Goal: Task Accomplishment & Management: Use online tool/utility

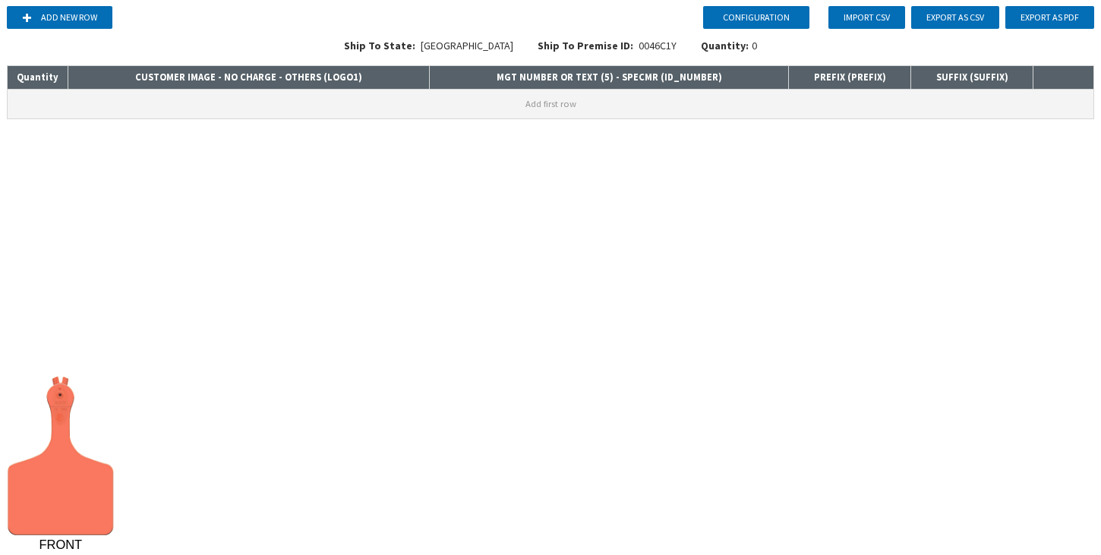
click at [282, 101] on button "Add first row" at bounding box center [551, 104] width 1086 height 29
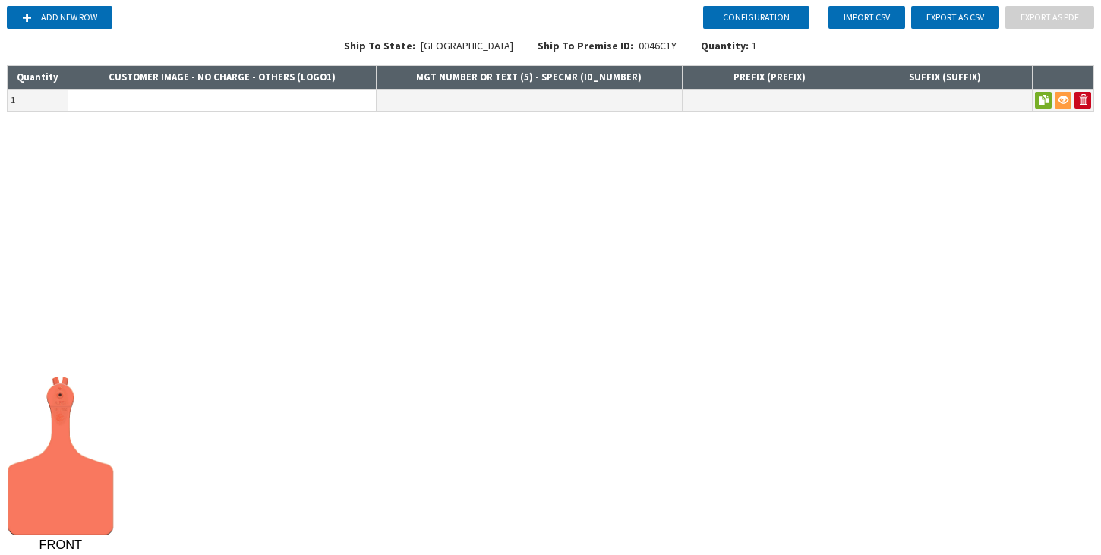
click at [282, 101] on input at bounding box center [221, 100] width 307 height 21
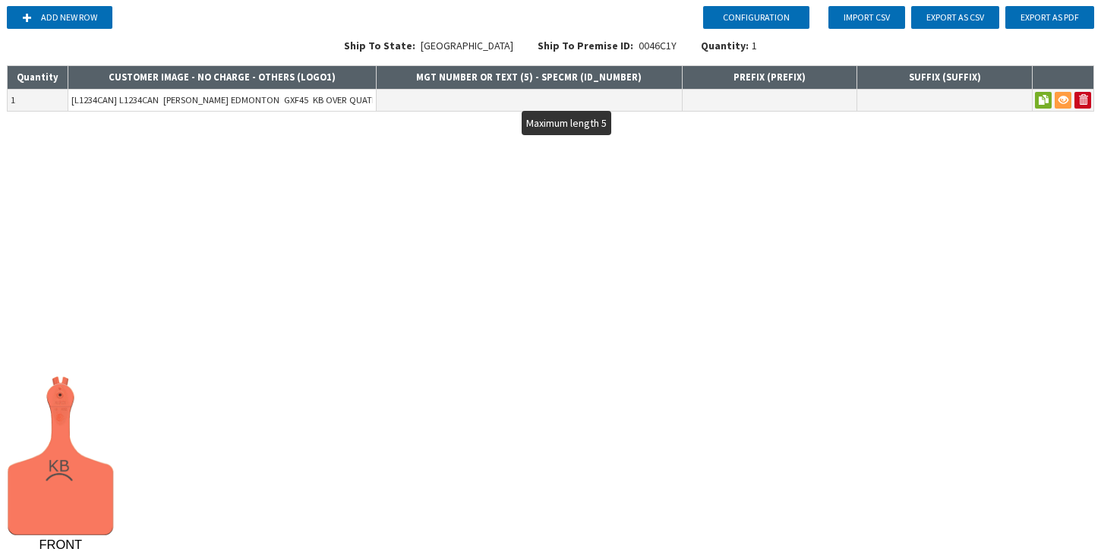
type input "[L1234CAN] L1234CAN KANE EDMONTON GXF45 KB OVER QUATER CIRCLE NECK LOGO"
click at [466, 94] on input "text" at bounding box center [529, 100] width 305 height 21
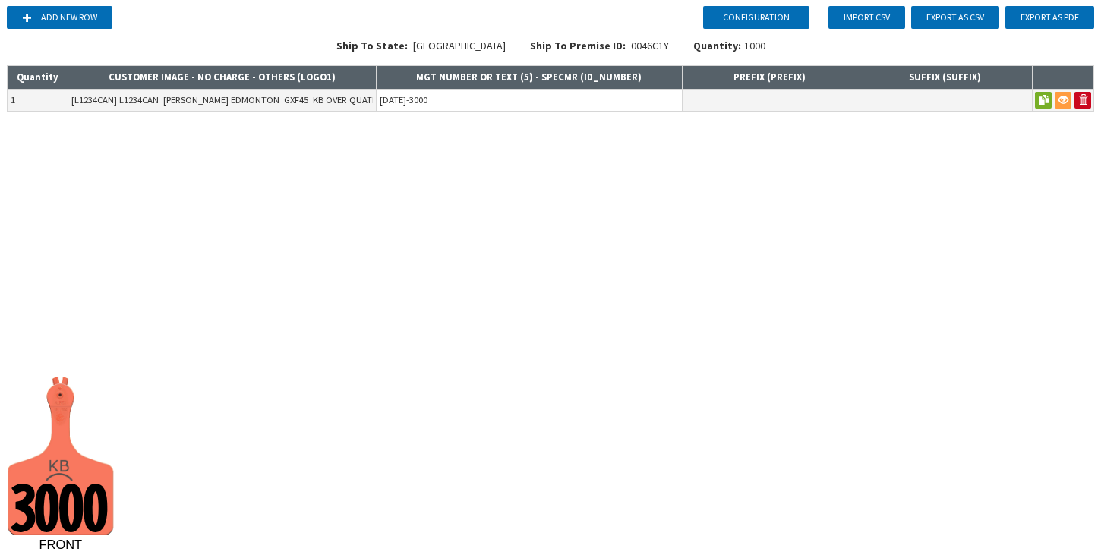
type input "2001-3000"
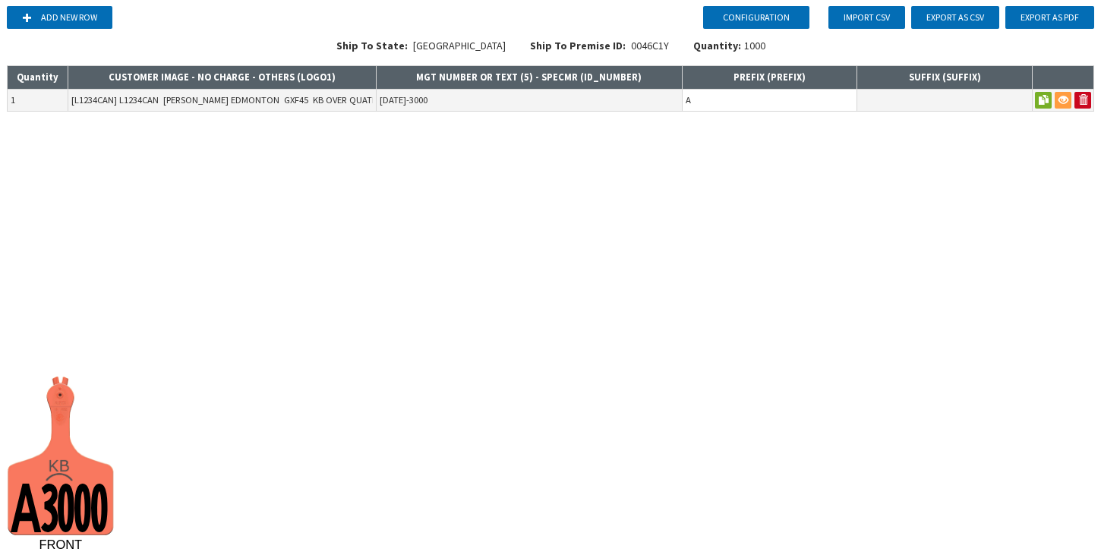
type input "A"
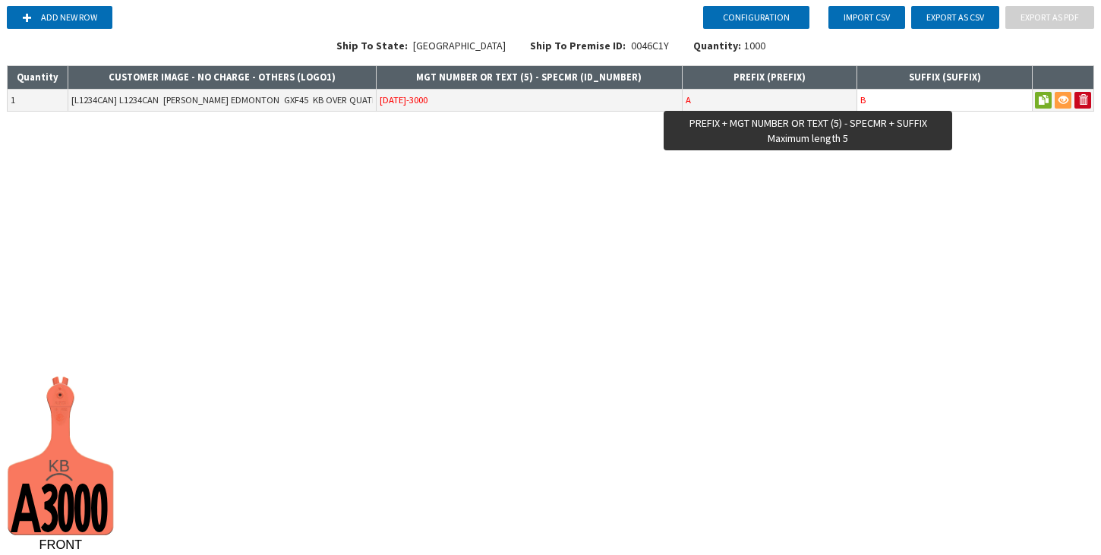
type input "B"
click at [761, 99] on input "A" at bounding box center [769, 100] width 175 height 21
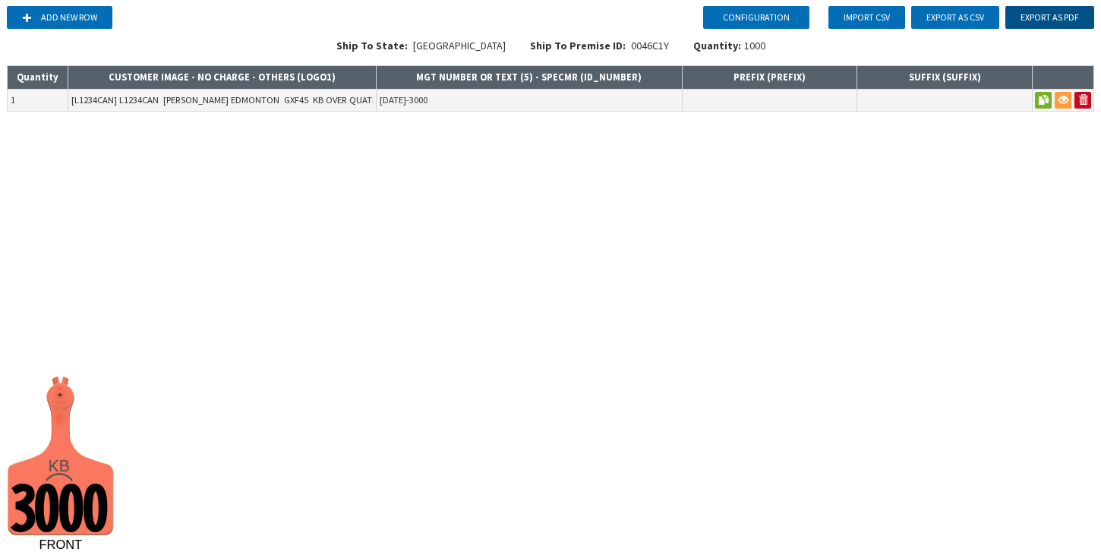
click at [1043, 20] on button "Export as PDF" at bounding box center [1049, 17] width 89 height 23
click at [462, 102] on input "2001-3000" at bounding box center [529, 100] width 305 height 21
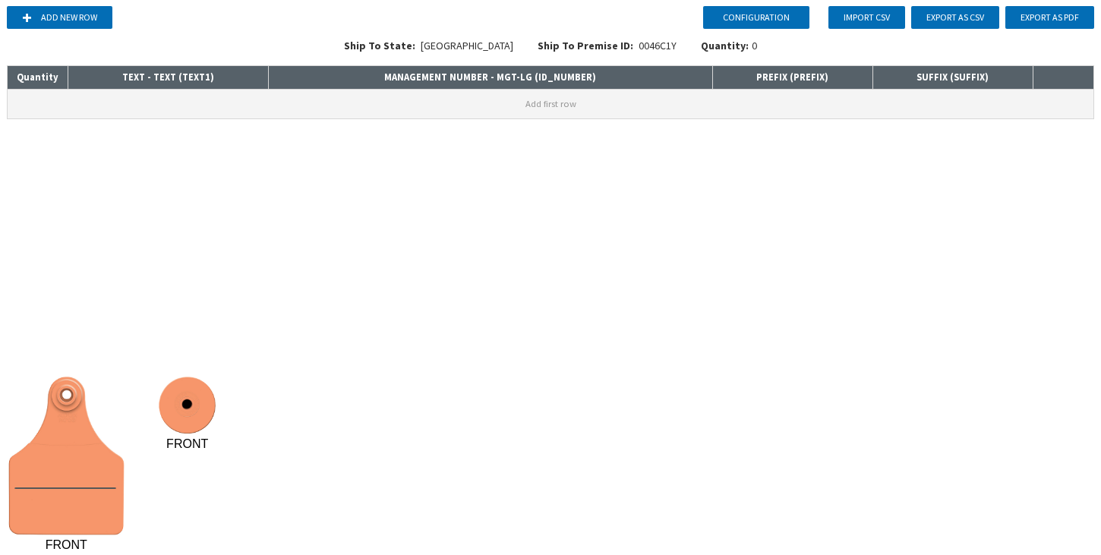
click at [210, 101] on button "Add first row" at bounding box center [551, 104] width 1086 height 29
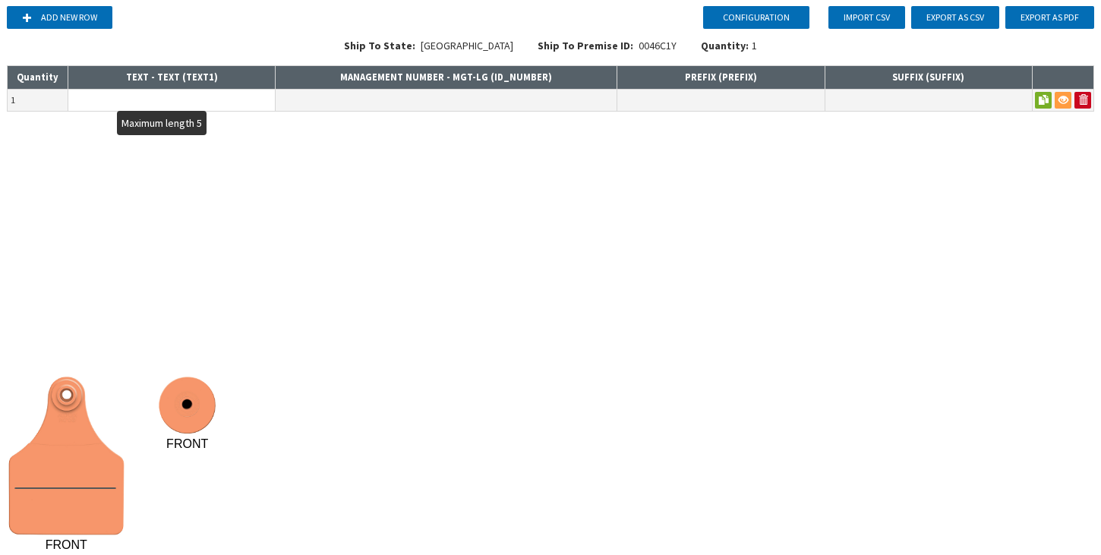
click at [210, 101] on input "text" at bounding box center [171, 100] width 206 height 21
type input "A"
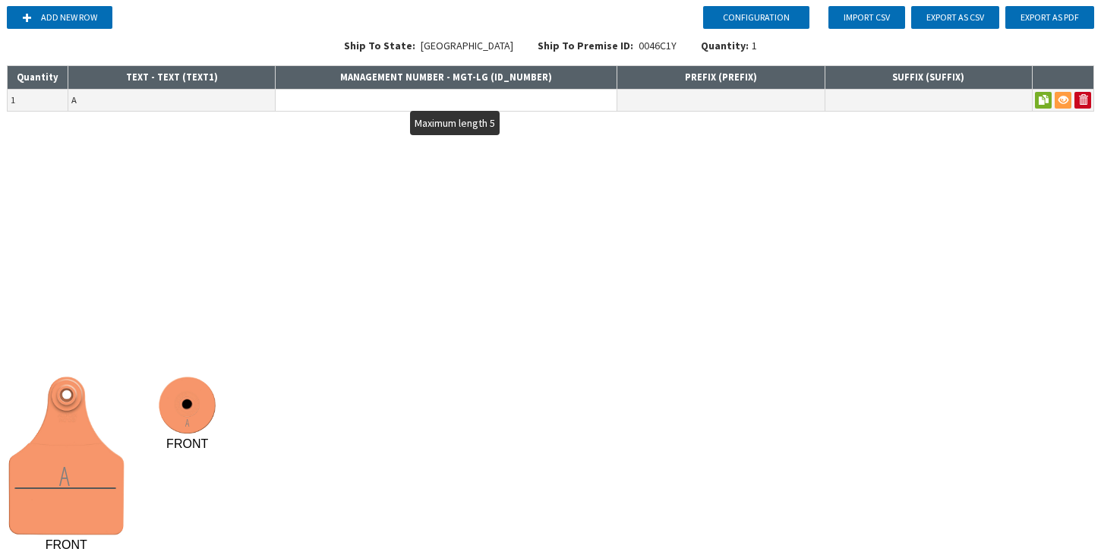
click at [333, 105] on input "text" at bounding box center [446, 100] width 341 height 21
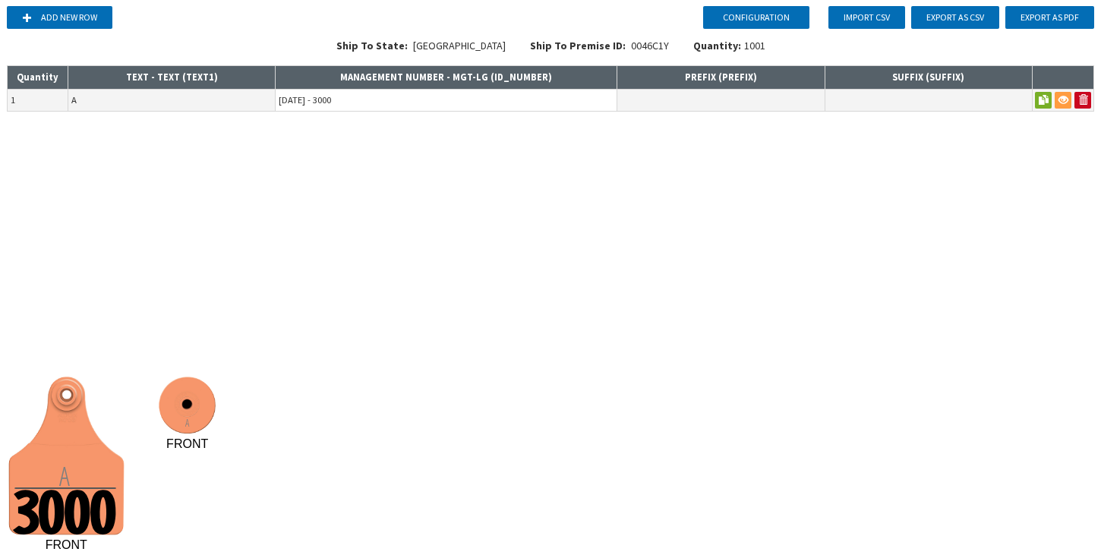
type input "2000 - 3000"
type input "B"
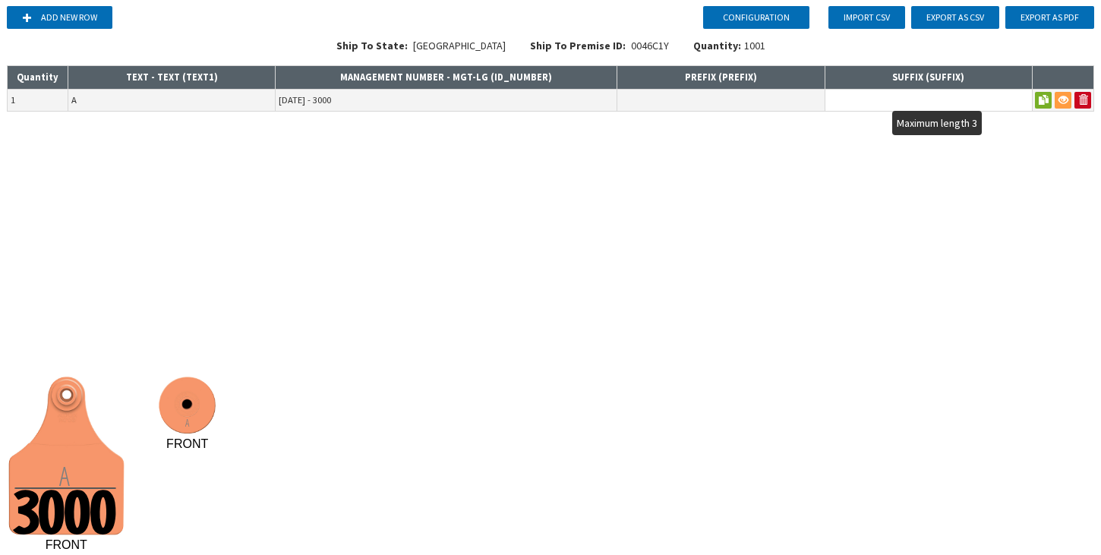
click at [868, 95] on input "text" at bounding box center [928, 100] width 206 height 21
type input "A"
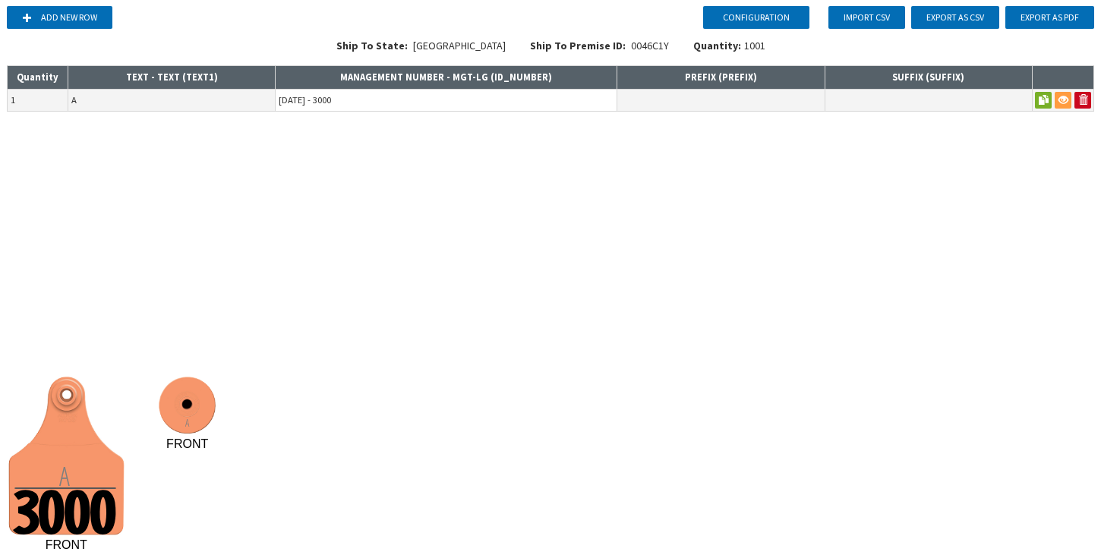
click at [374, 106] on input "2000 - 3000" at bounding box center [446, 100] width 341 height 21
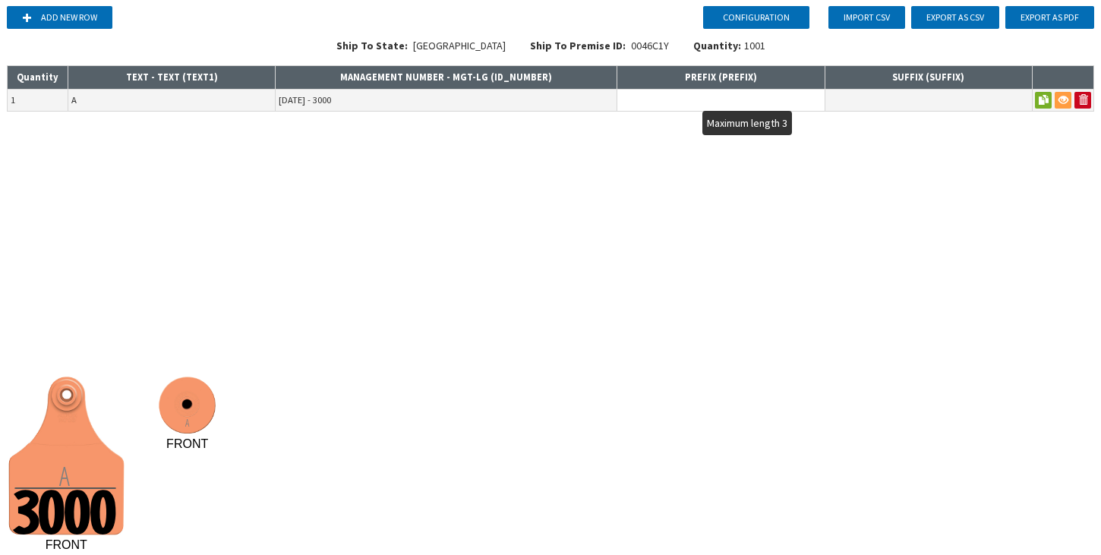
click at [698, 96] on input "text" at bounding box center [720, 100] width 206 height 21
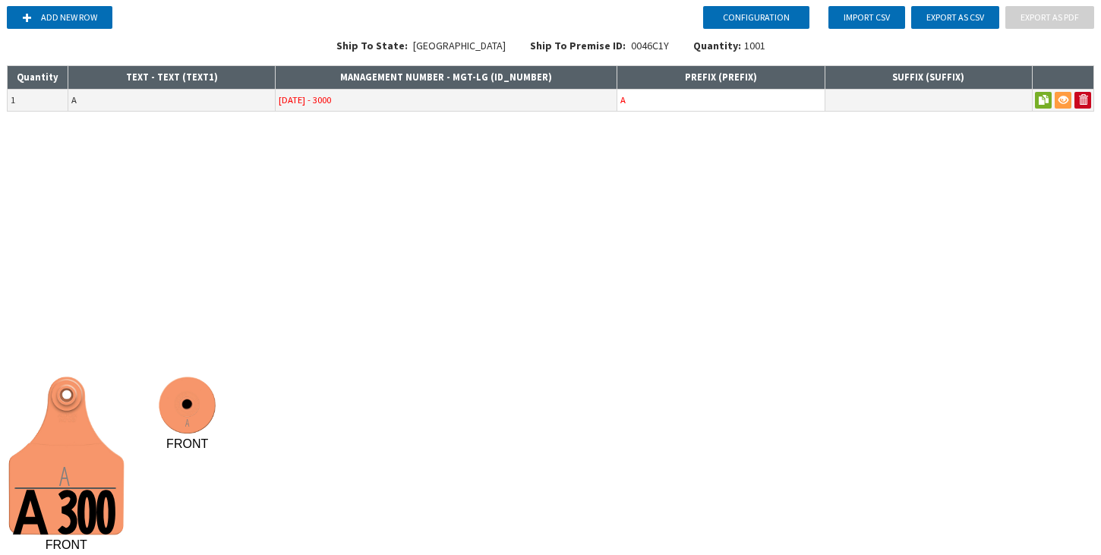
type input "A"
click at [667, 280] on div "Configuration Add new row Import CSV Export as CSV Export as PDF Ship To State:…" at bounding box center [550, 277] width 1101 height 555
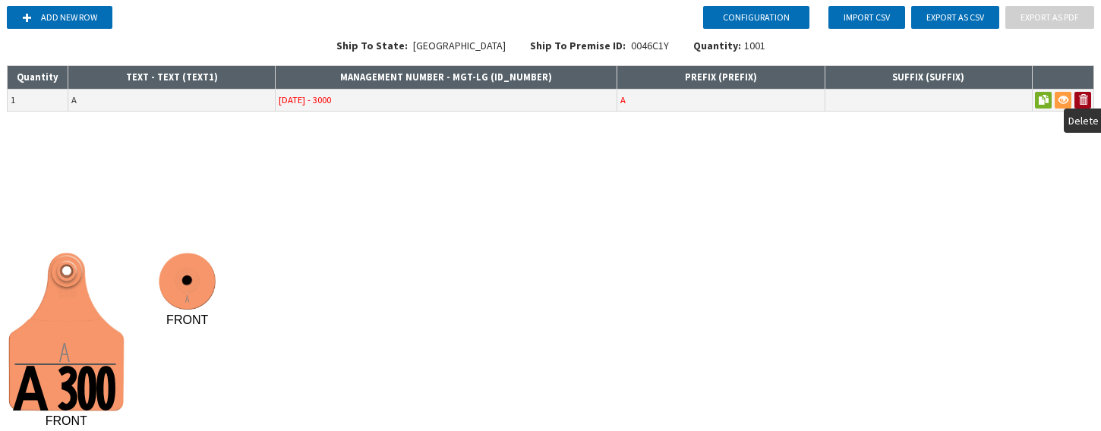
click at [1080, 102] on button at bounding box center [1082, 100] width 17 height 17
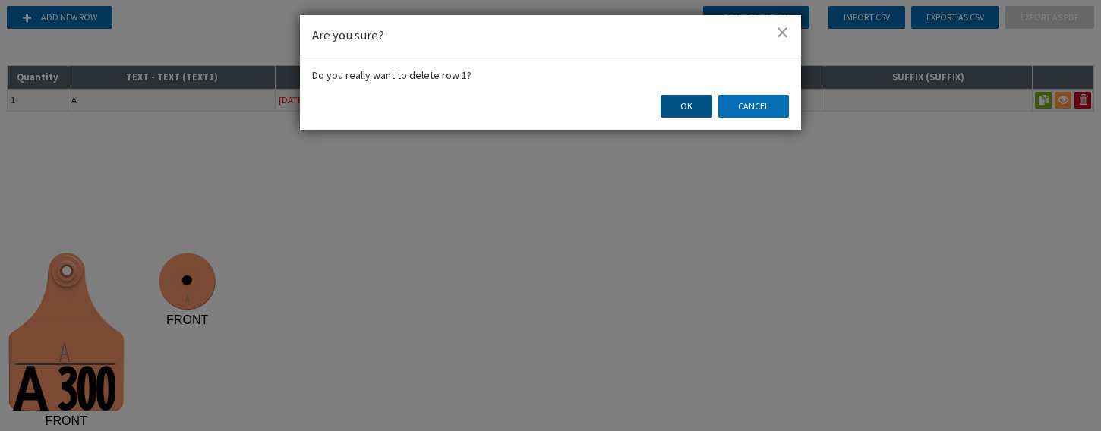
click at [693, 109] on button "OK" at bounding box center [686, 106] width 52 height 23
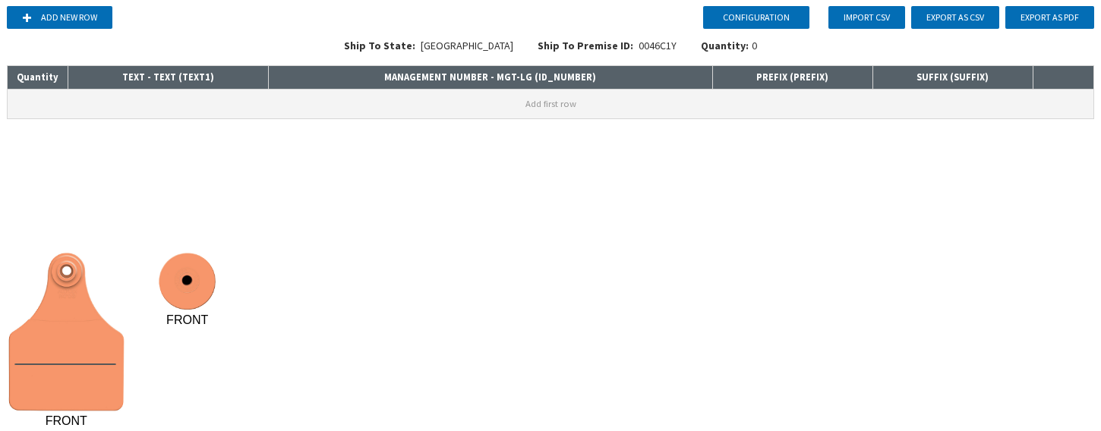
click at [224, 102] on button "Add first row" at bounding box center [551, 104] width 1086 height 29
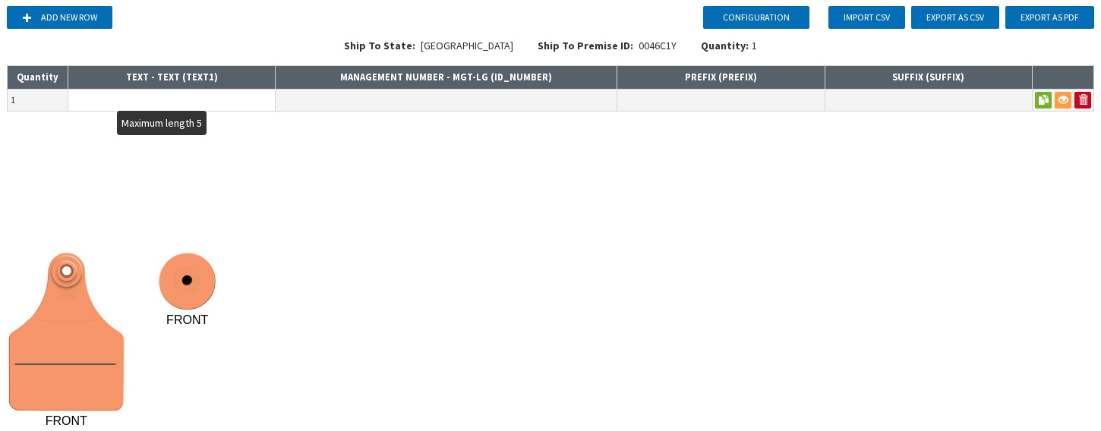
click at [224, 102] on input "text" at bounding box center [171, 100] width 206 height 21
type input "A"
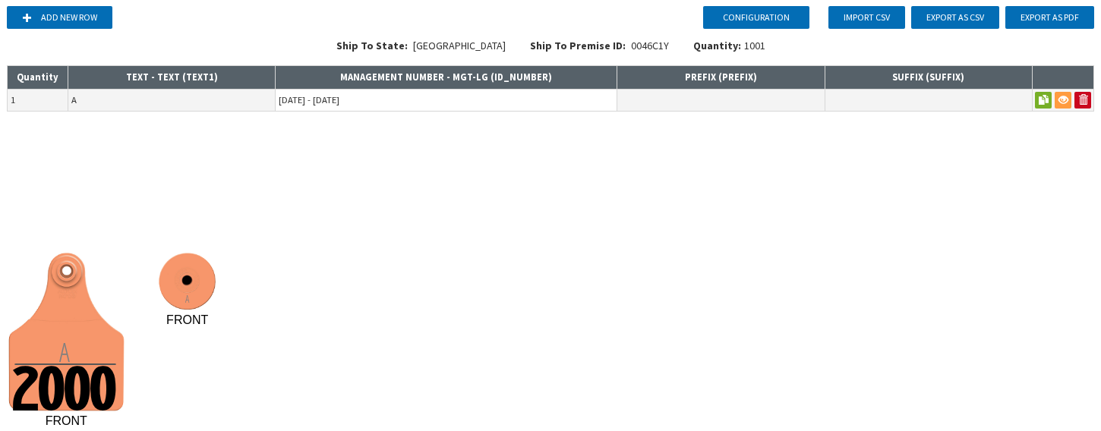
type input "[DATE] - [DATE]"
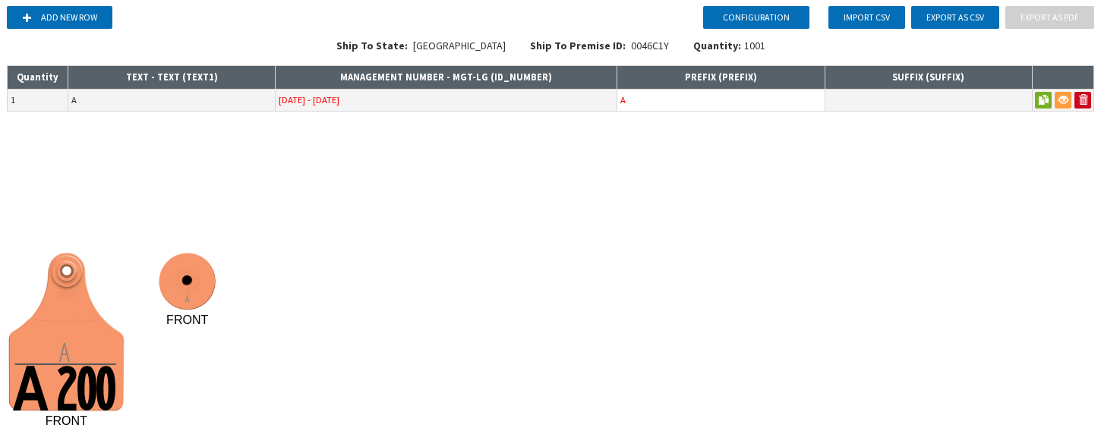
type input "A"
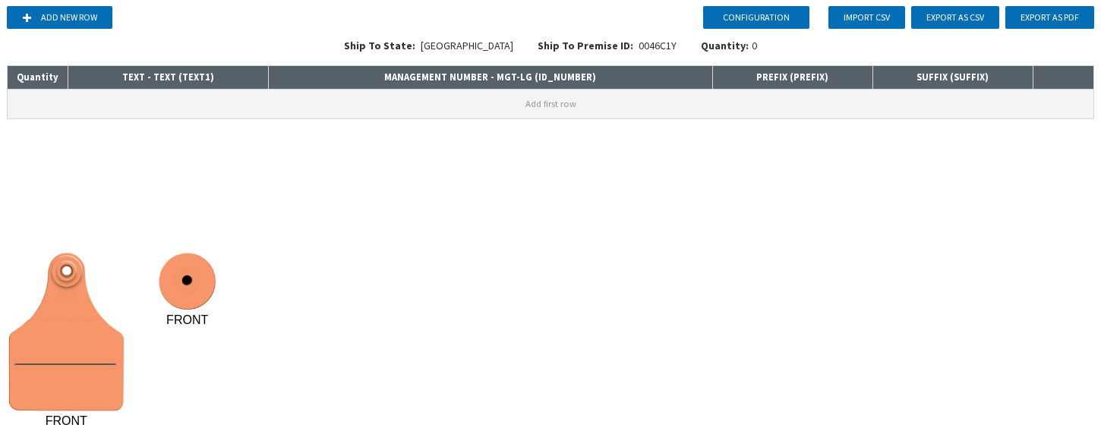
click at [168, 99] on button "Add first row" at bounding box center [551, 104] width 1086 height 29
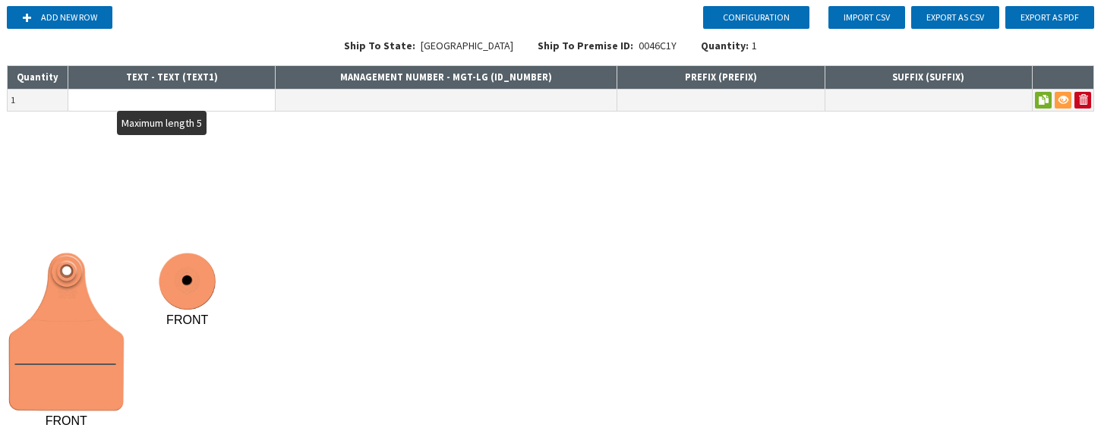
click at [168, 99] on input "text" at bounding box center [171, 100] width 206 height 21
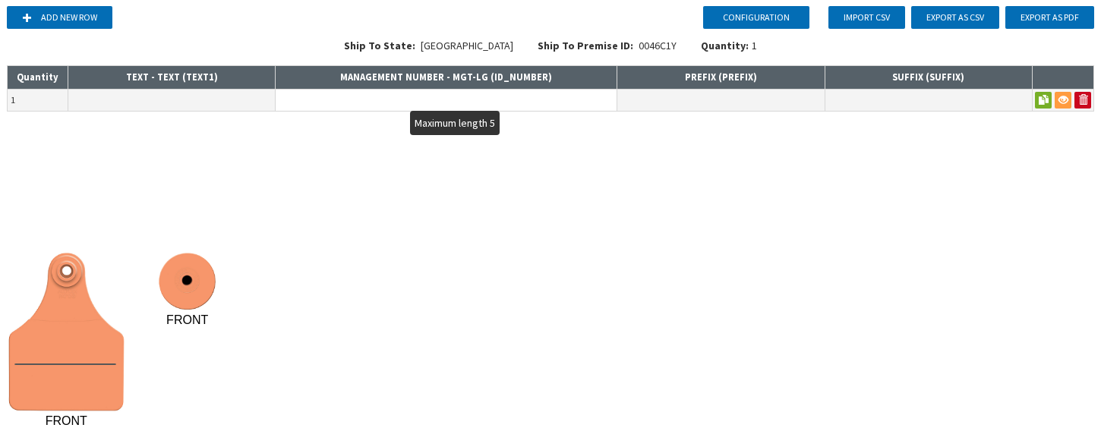
click at [351, 99] on input "text" at bounding box center [446, 100] width 341 height 21
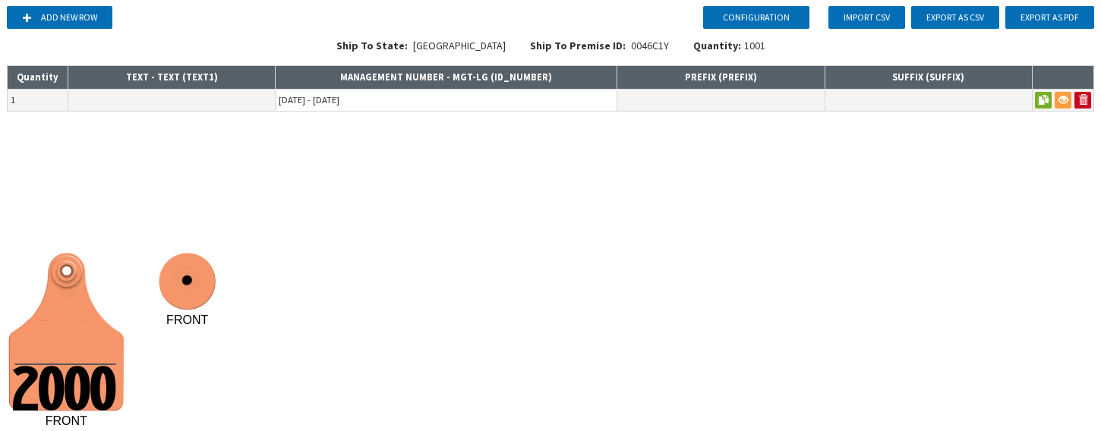
type input "[DATE] - [DATE]"
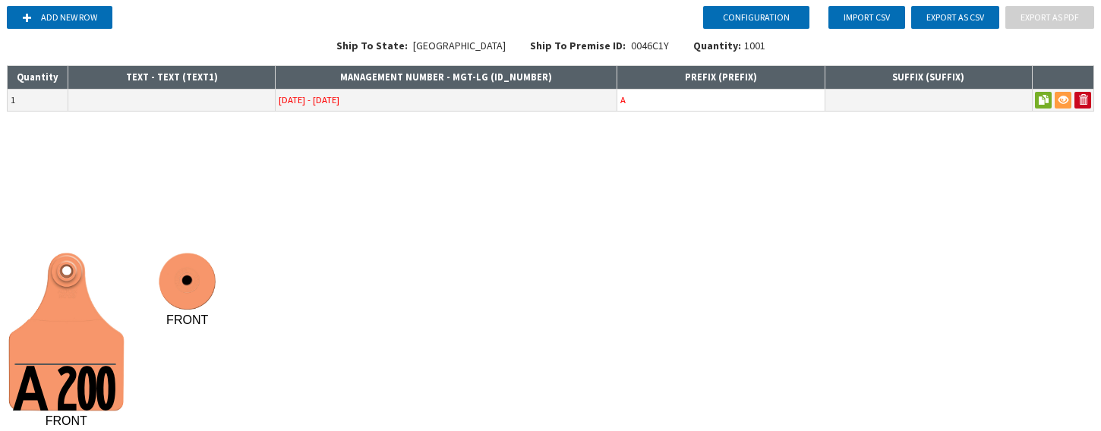
type input "A"
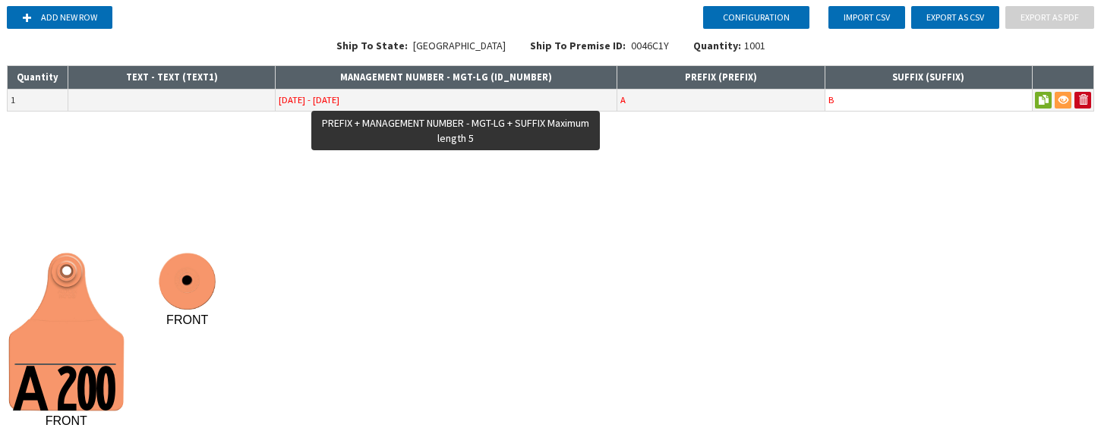
type input "B"
click at [307, 109] on input "[DATE] - [DATE]" at bounding box center [446, 100] width 341 height 21
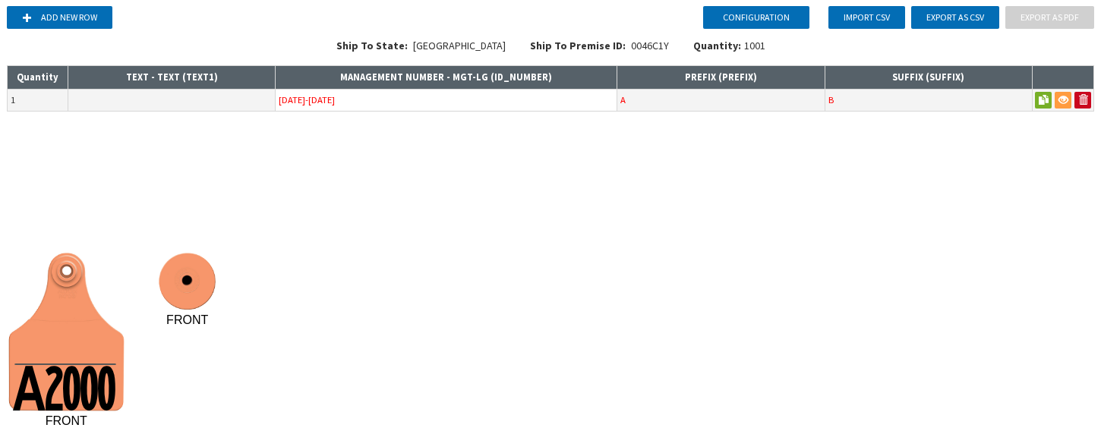
type input "[DATE]-[DATE]"
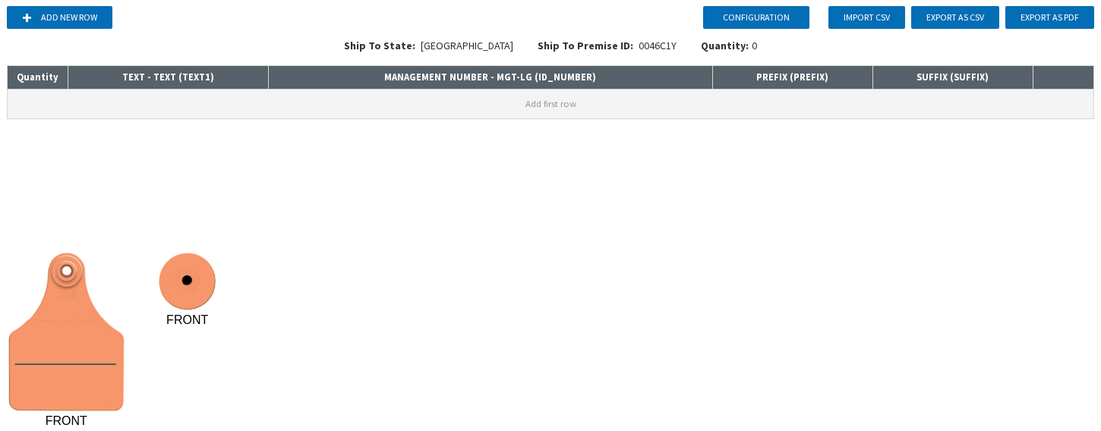
click at [205, 107] on button "Add first row" at bounding box center [551, 104] width 1086 height 29
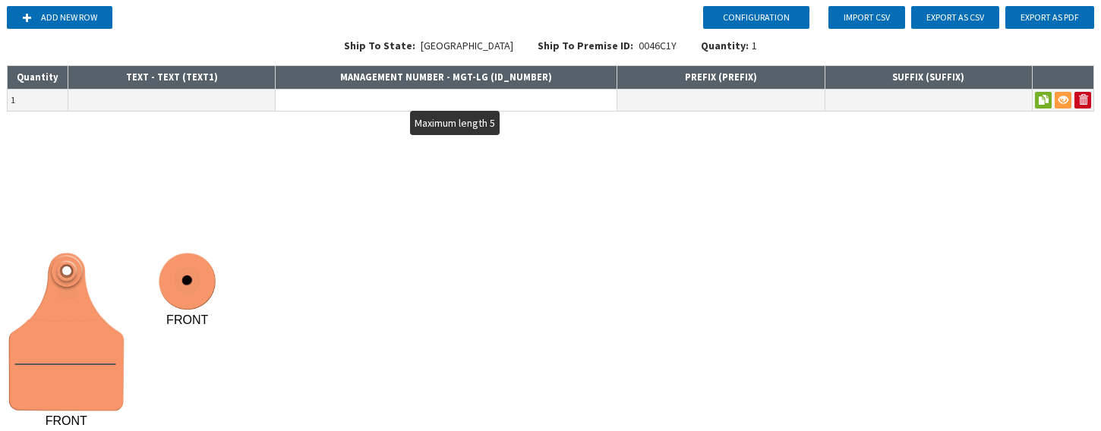
click at [317, 99] on input "text" at bounding box center [446, 100] width 341 height 21
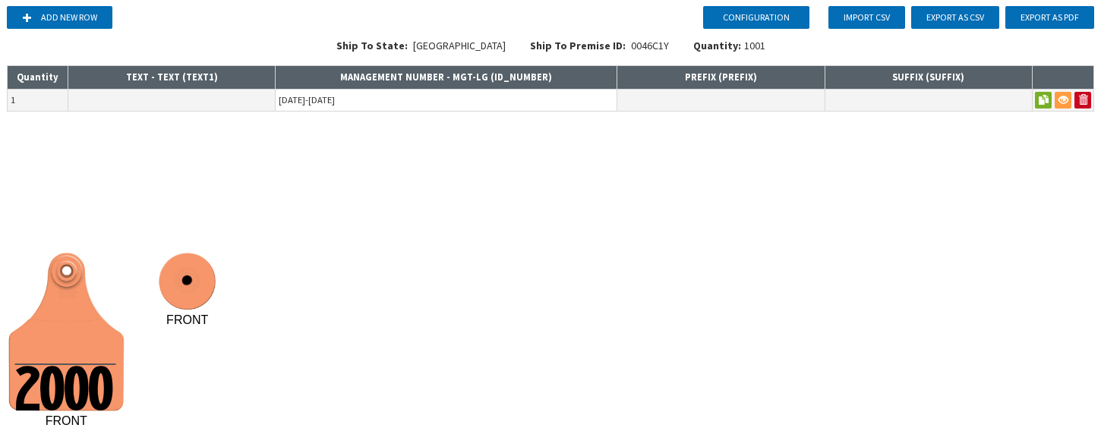
type input "[DATE]-[DATE]"
type input "A"
type input "B"
type input "A"
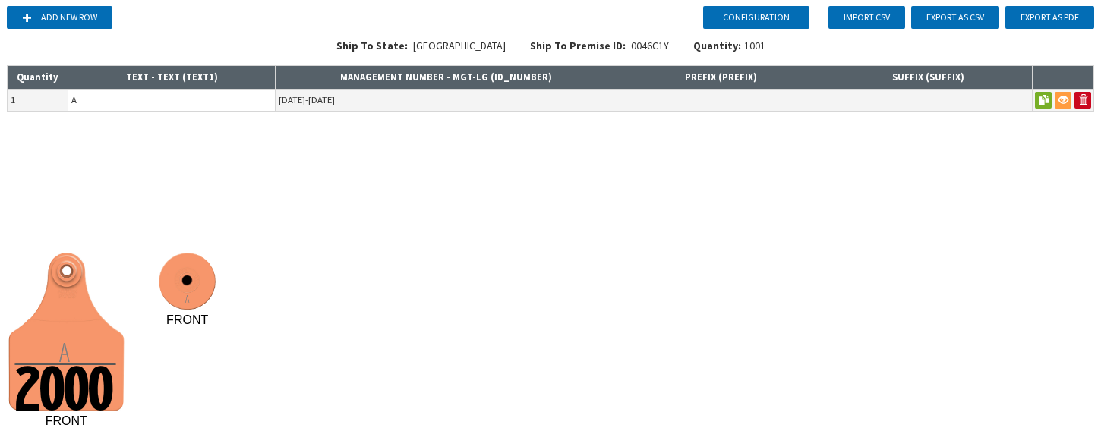
type input "A"
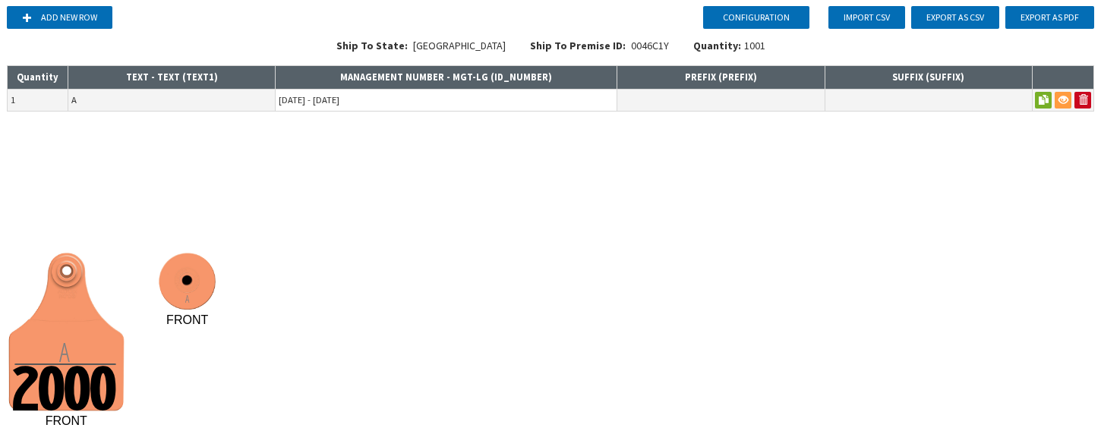
type input "[DATE] - [DATE]"
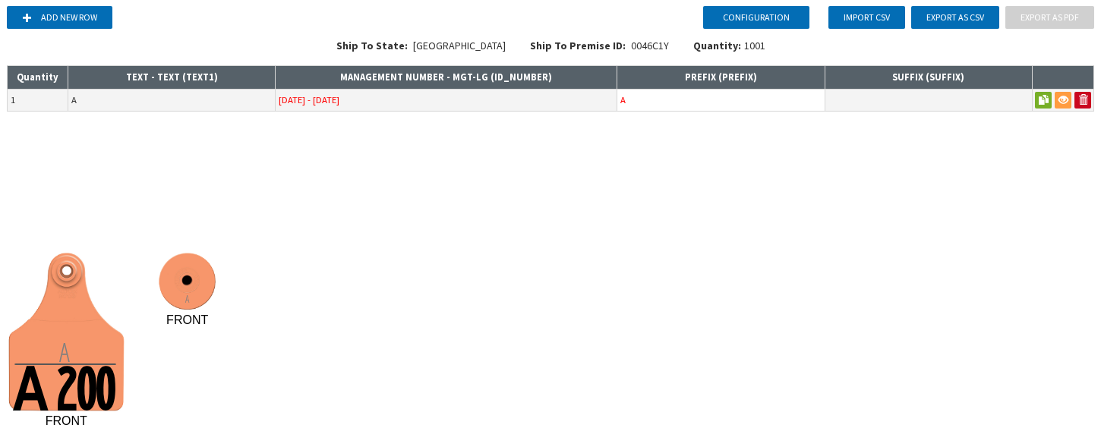
type input "A"
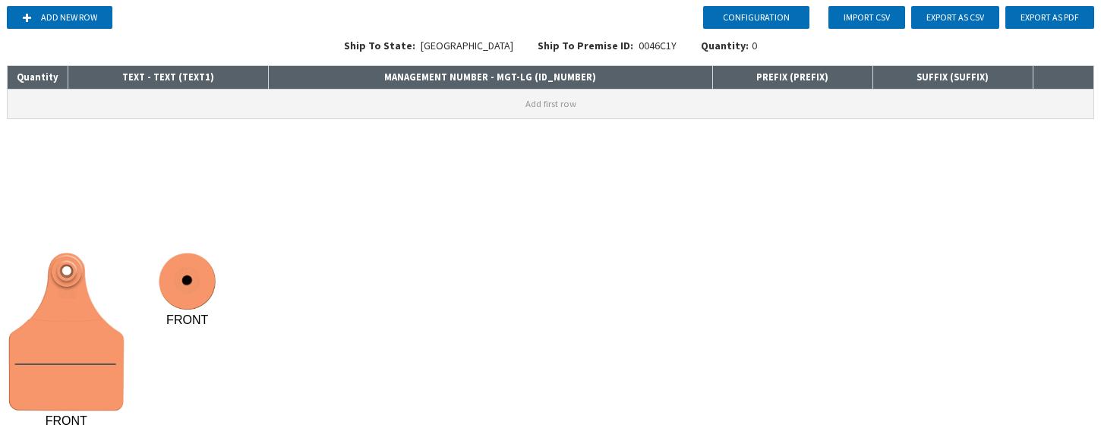
click at [329, 103] on button "Add first row" at bounding box center [551, 104] width 1086 height 29
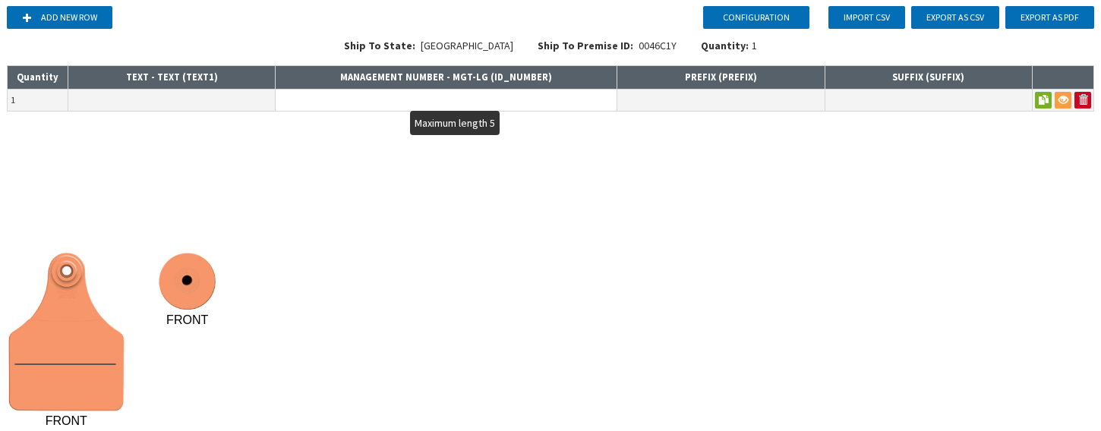
click at [326, 101] on input "text" at bounding box center [446, 100] width 341 height 21
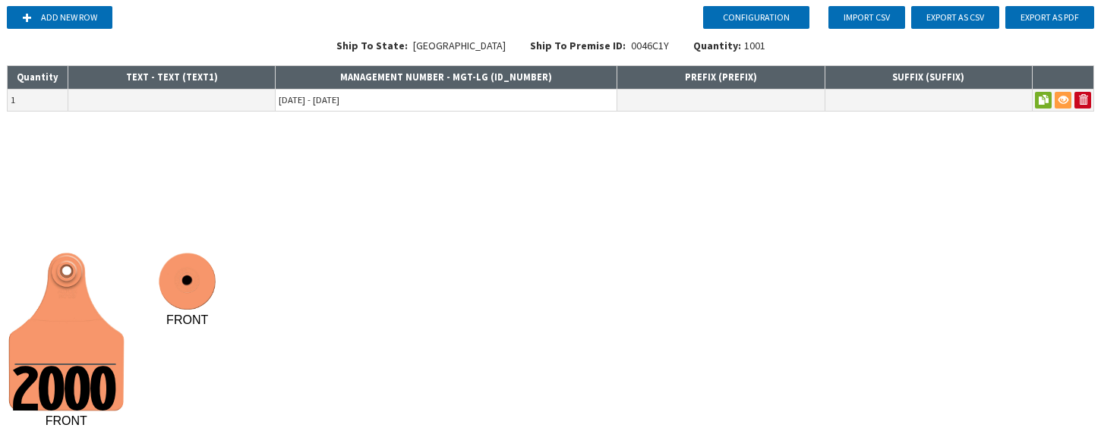
type input "[DATE] - [DATE]"
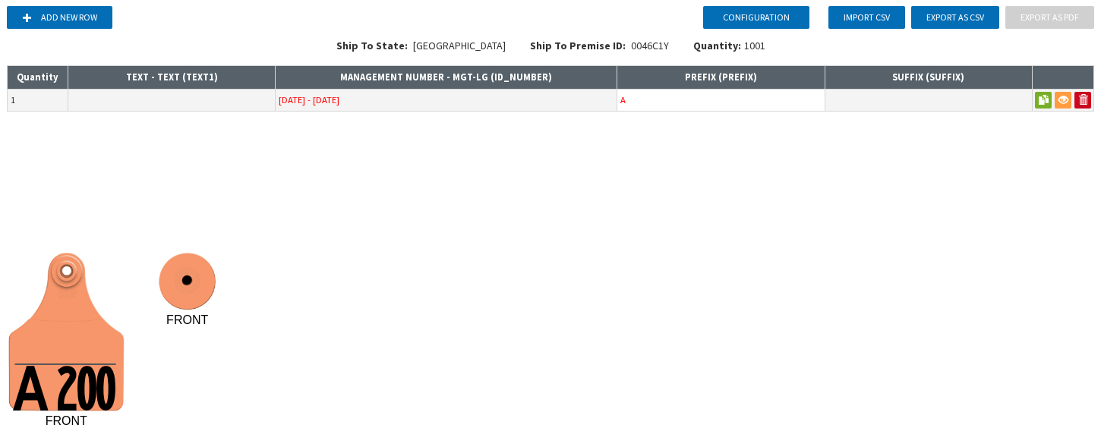
type input "A"
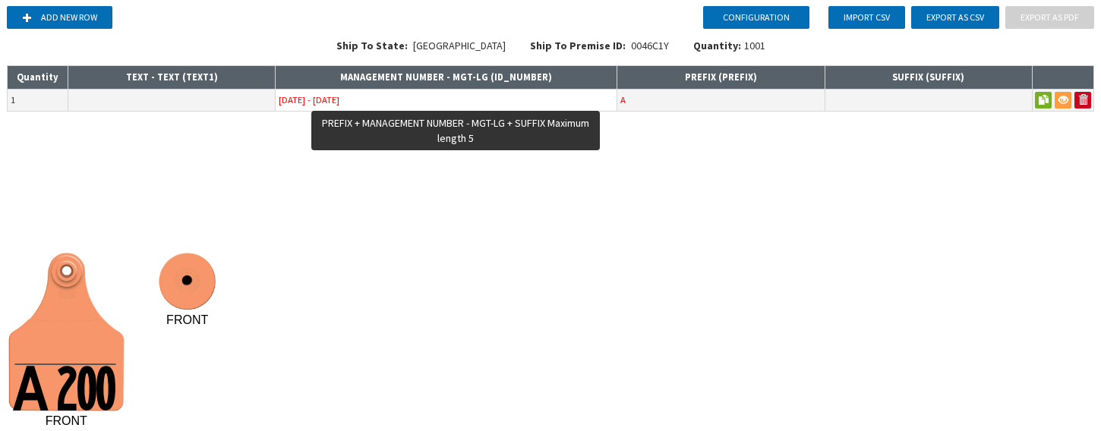
click at [387, 102] on input "[DATE] - [DATE]" at bounding box center [446, 100] width 341 height 21
type input "1000"
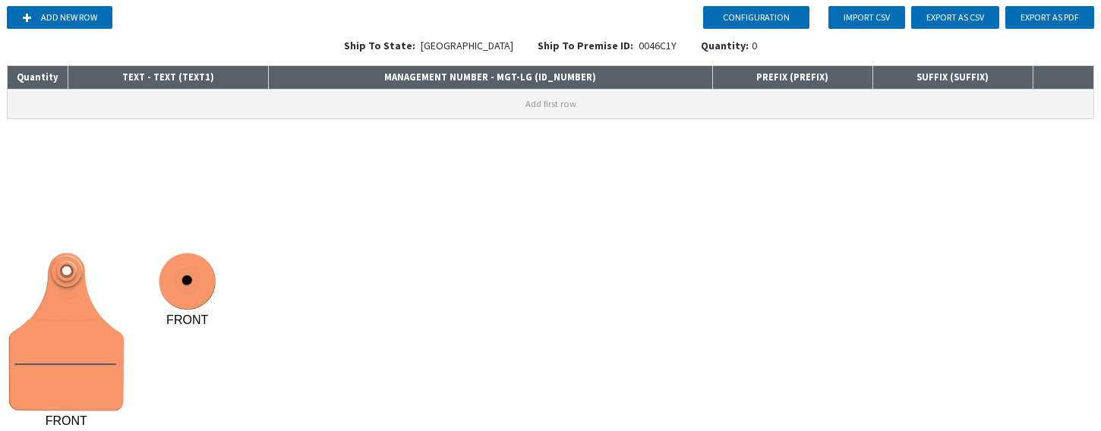
click at [314, 99] on button "Add first row" at bounding box center [551, 104] width 1086 height 29
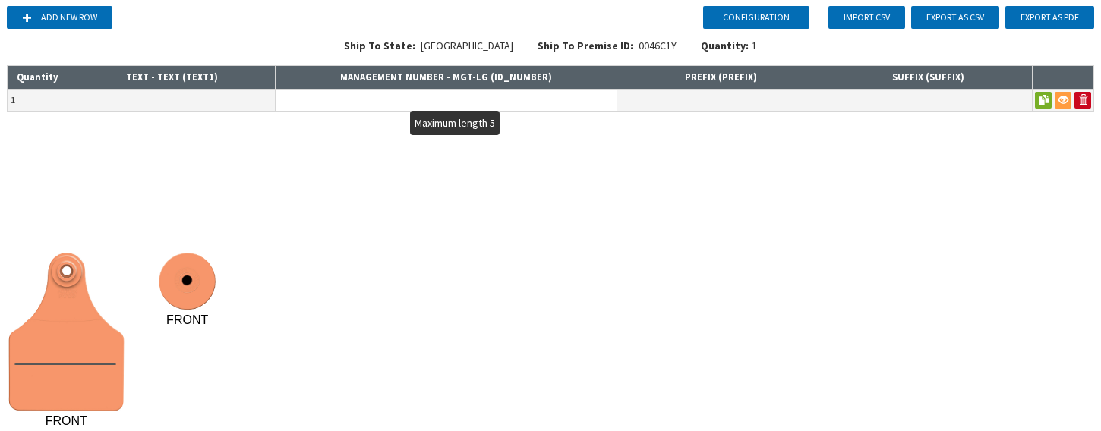
click at [314, 99] on input "text" at bounding box center [446, 100] width 341 height 21
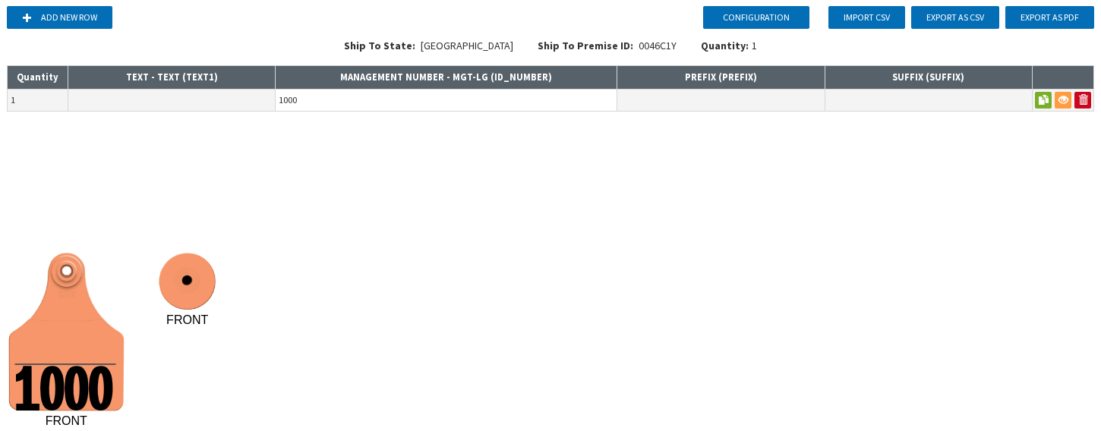
type input "1000"
type input "A"
type input "1000-2000"
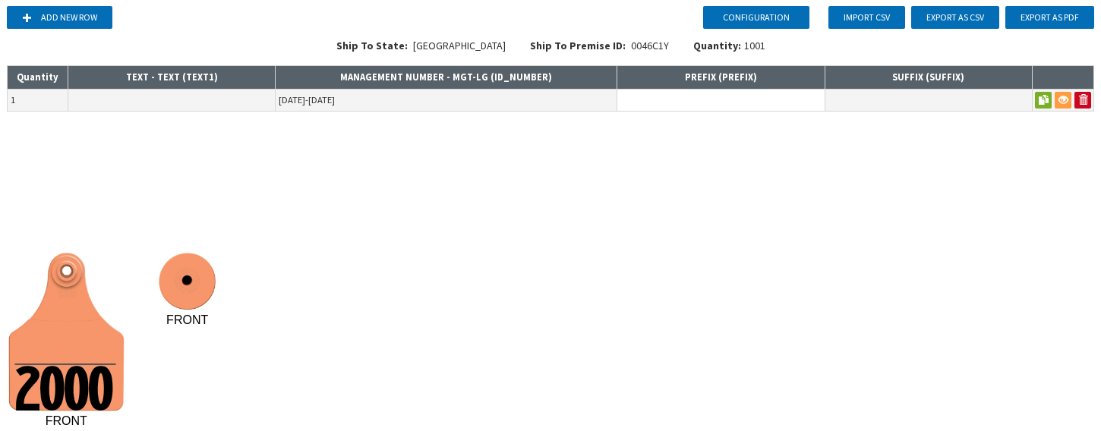
type input "A"
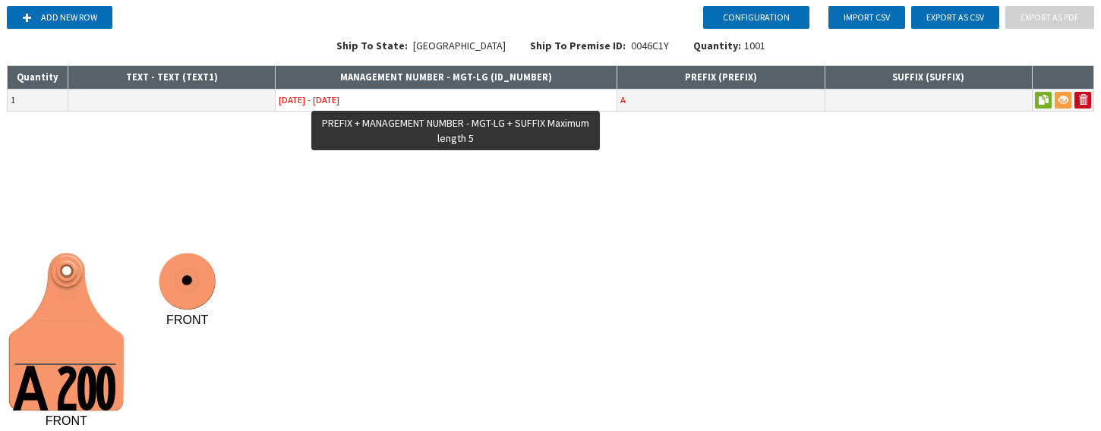
type input "1000 - 2000"
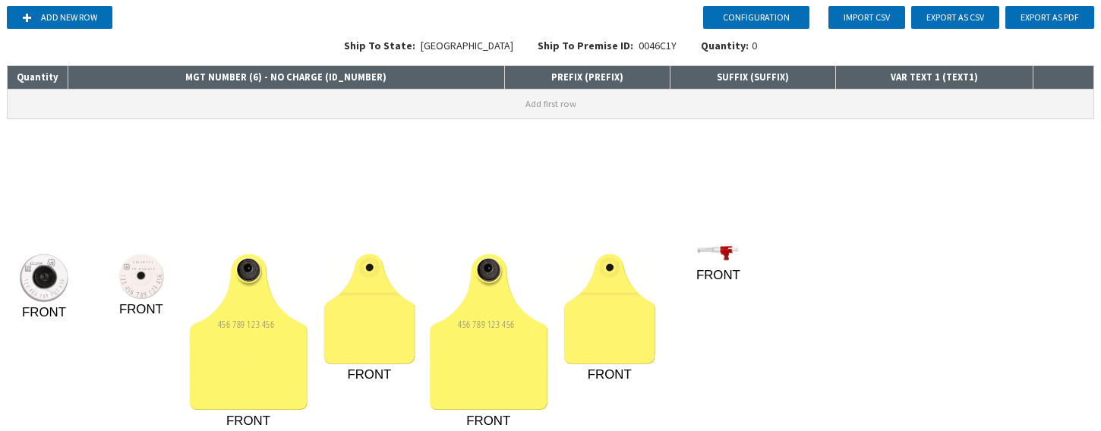
click at [234, 102] on button "Add first row" at bounding box center [551, 104] width 1086 height 29
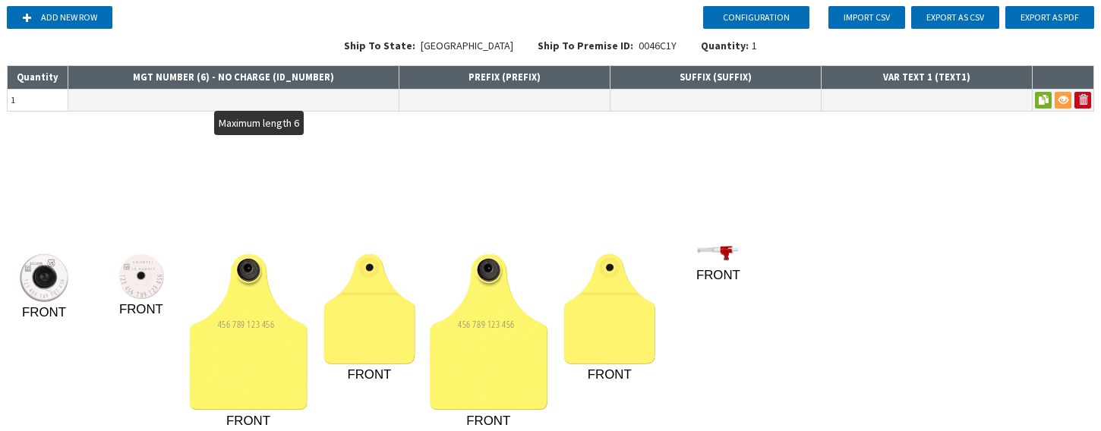
type input "1"
click at [232, 102] on input "text" at bounding box center [233, 100] width 330 height 21
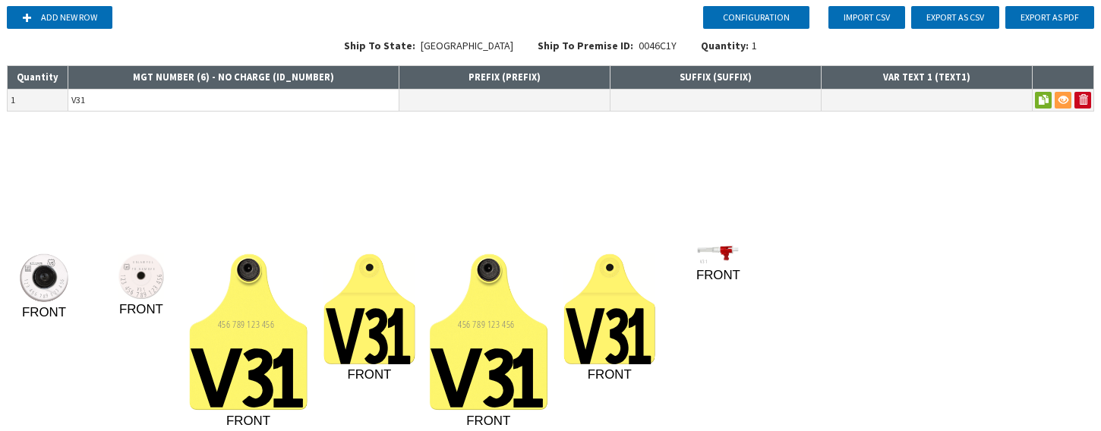
type input "V31"
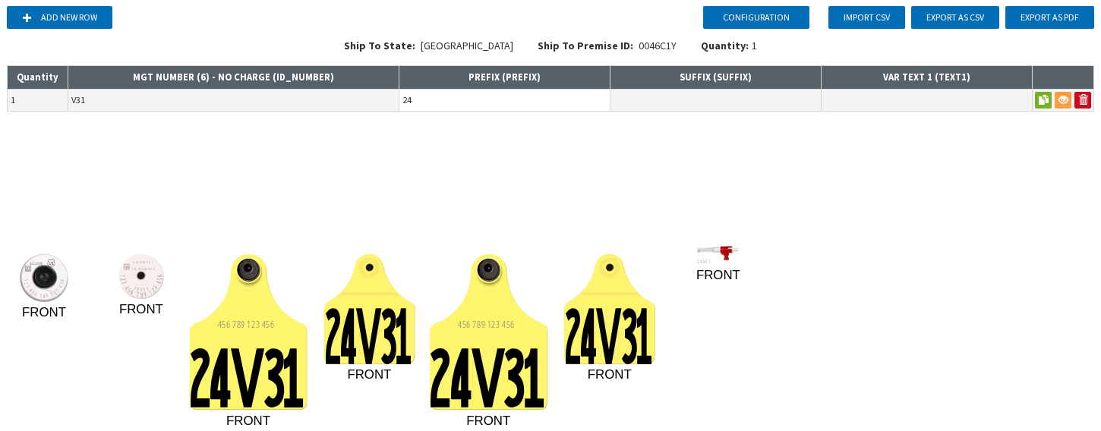
type input "24"
